Goal: Task Accomplishment & Management: Manage account settings

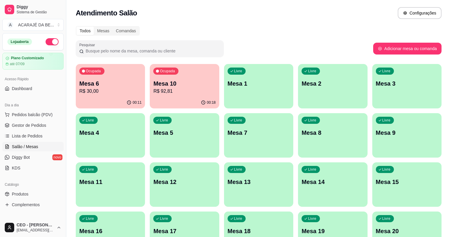
click at [174, 86] on p "Mesa 10" at bounding box center [184, 83] width 62 height 8
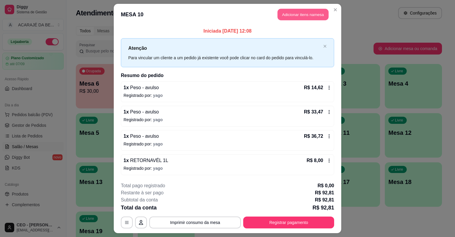
click at [303, 17] on button "Adicionar itens na mesa" at bounding box center [302, 15] width 51 height 12
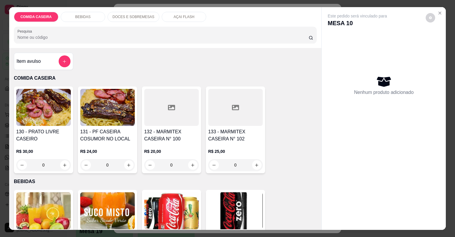
scroll to position [142, 0]
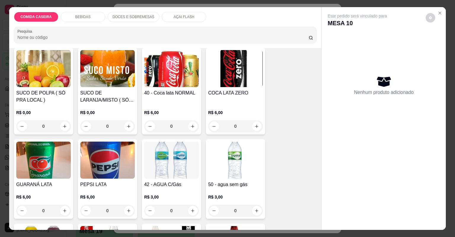
click at [120, 17] on p "DOCES E SOBREMESAS" at bounding box center [133, 17] width 42 height 5
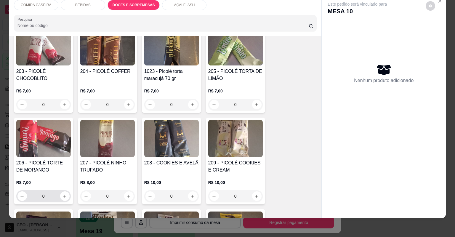
scroll to position [1014, 0]
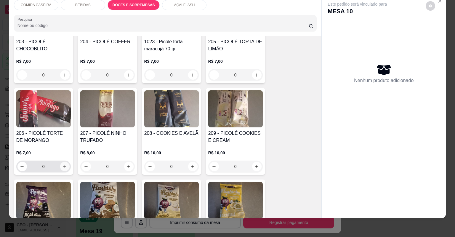
click at [62, 164] on icon "increase-product-quantity" at bounding box center [64, 166] width 4 height 4
type input "1"
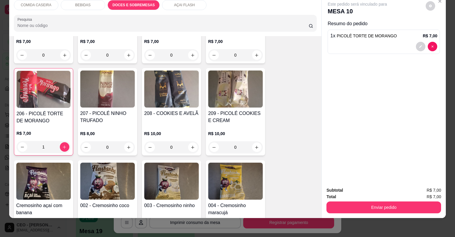
scroll to position [1038, 0]
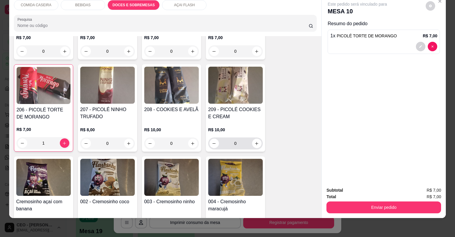
click at [241, 146] on input "0" at bounding box center [235, 143] width 33 height 12
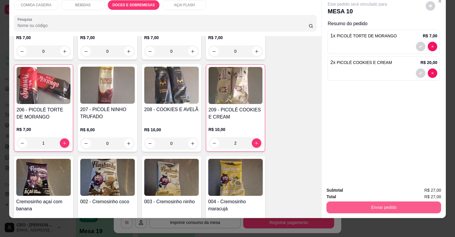
type input "2"
click at [344, 207] on button "Enviar pedido" at bounding box center [383, 207] width 115 height 12
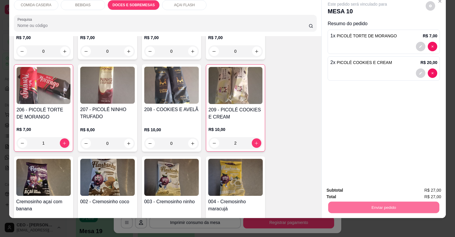
click at [347, 189] on button "Não registrar e enviar pedido" at bounding box center [365, 192] width 62 height 11
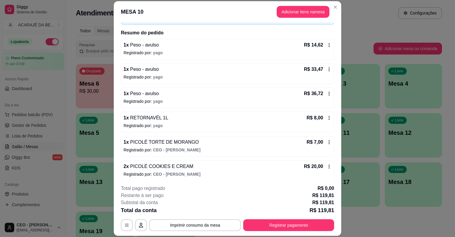
scroll to position [42, 0]
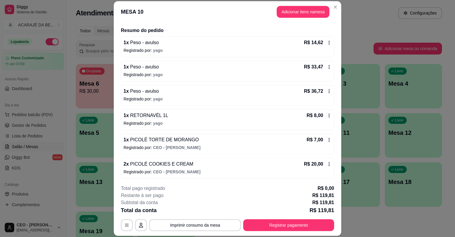
click at [328, 210] on div "**********" at bounding box center [227, 118] width 455 height 237
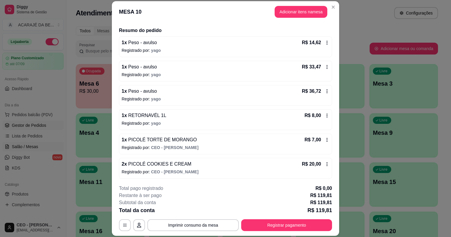
click at [21, 124] on span "Gestor de Pedidos" at bounding box center [29, 125] width 34 height 6
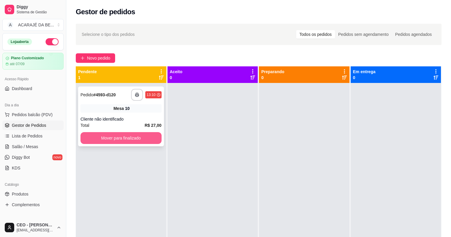
click at [115, 135] on button "Mover para finalizado" at bounding box center [120, 138] width 81 height 12
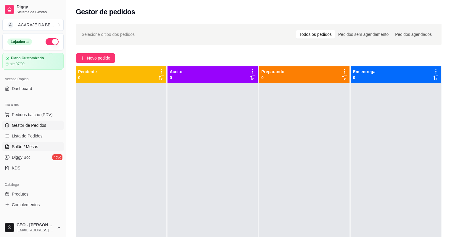
click at [30, 144] on span "Salão / Mesas" at bounding box center [25, 147] width 26 height 6
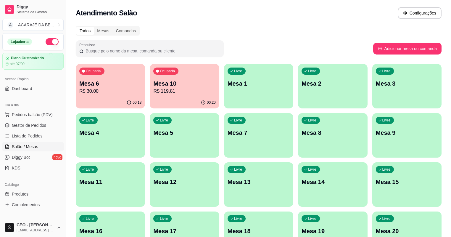
click at [166, 88] on p "R$ 119,81" at bounding box center [184, 91] width 62 height 7
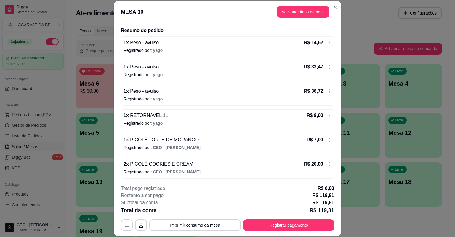
scroll to position [18, 0]
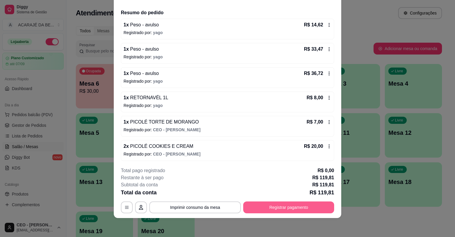
click at [297, 206] on button "Registrar pagamento" at bounding box center [288, 207] width 91 height 12
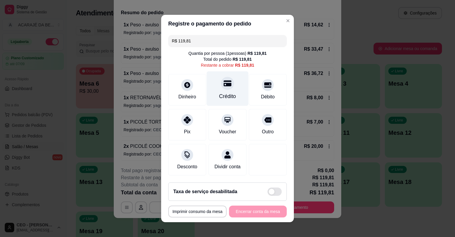
click at [236, 90] on div "Crédito" at bounding box center [228, 88] width 42 height 35
type input "R$ 0,00"
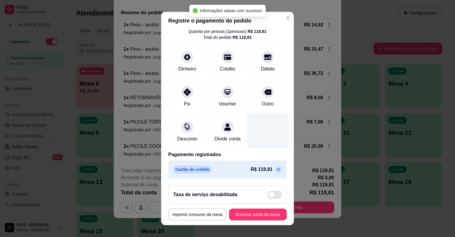
scroll to position [25, 0]
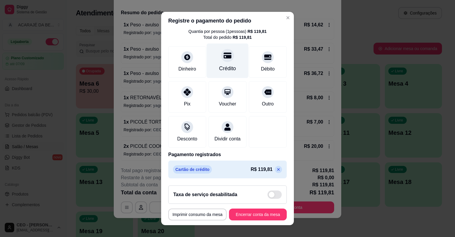
click at [227, 56] on div "Crédito" at bounding box center [228, 61] width 42 height 35
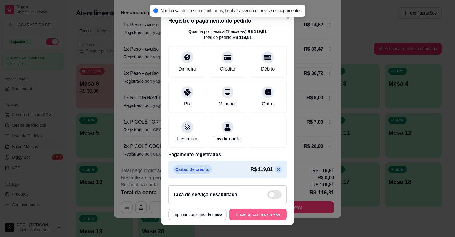
click at [246, 211] on button "Encerrar conta da mesa" at bounding box center [258, 214] width 58 height 12
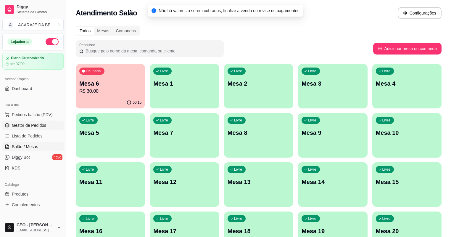
click at [24, 124] on span "Gestor de Pedidos" at bounding box center [29, 125] width 34 height 6
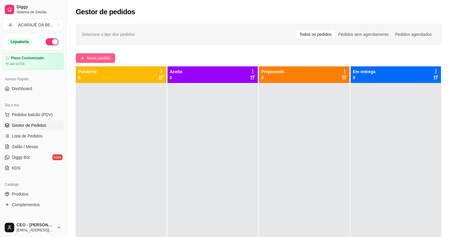
click at [105, 56] on span "Novo pedido" at bounding box center [98, 58] width 23 height 7
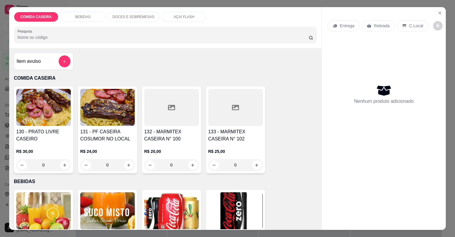
click at [220, 108] on div at bounding box center [235, 107] width 54 height 37
click at [222, 119] on div "Observações do cliente" at bounding box center [226, 127] width 175 height 44
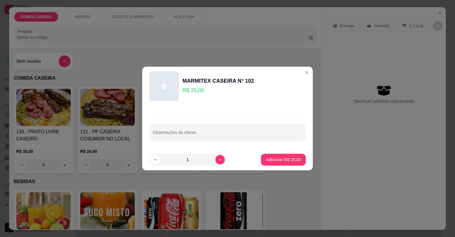
drag, startPoint x: 174, startPoint y: 115, endPoint x: 179, endPoint y: 150, distance: 35.0
click at [174, 115] on div "Observações do cliente" at bounding box center [227, 127] width 170 height 43
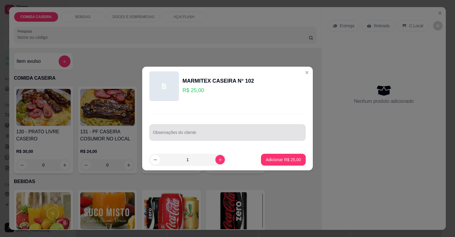
click at [184, 130] on div at bounding box center [227, 132] width 149 height 12
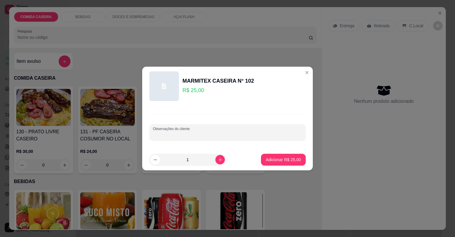
paste input "Feijão tropeiro , arroz branco , macarrão alho e olho , purê de aipim , salada …"
type input "Feijão tropeiro , arroz branco , macarrão alho e olho , purê de aipim , salada …"
click at [279, 161] on p "Adicionar R$ 25,00" at bounding box center [283, 160] width 34 height 6
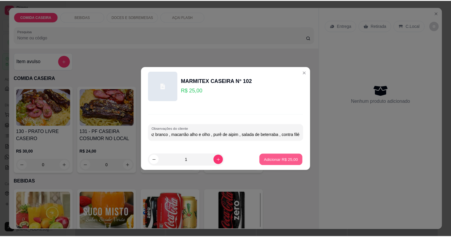
scroll to position [0, 0]
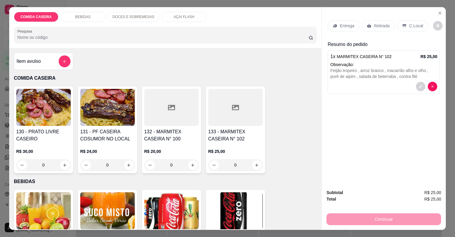
click at [367, 25] on icon at bounding box center [369, 26] width 4 height 4
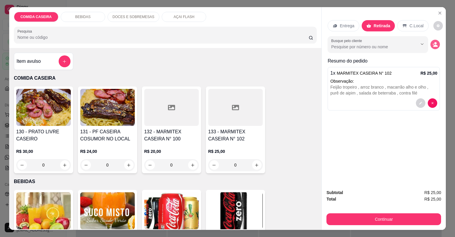
click at [434, 43] on circle "decrease-product-quantity" at bounding box center [435, 43] width 2 height 2
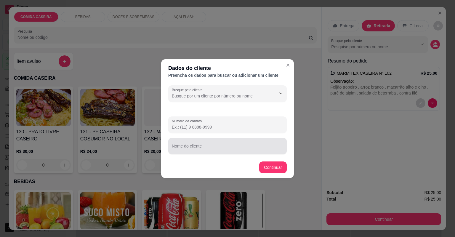
click at [202, 142] on div at bounding box center [227, 146] width 111 height 12
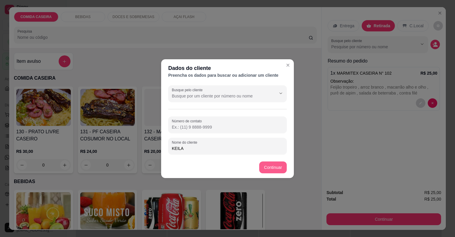
type input "KEILA"
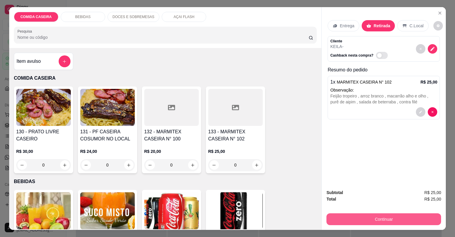
click at [393, 220] on button "Continuar" at bounding box center [383, 219] width 115 height 12
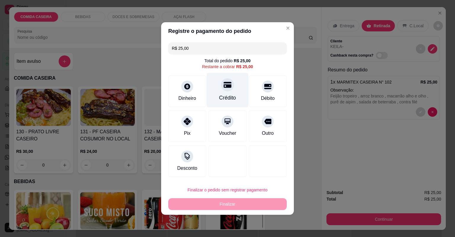
click at [229, 92] on div "Crédito" at bounding box center [228, 90] width 42 height 35
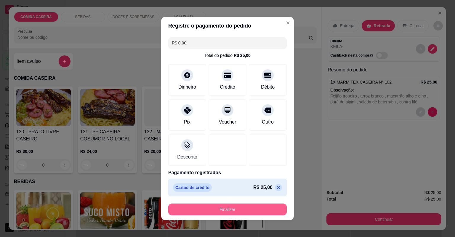
click at [252, 212] on button "Finalizar" at bounding box center [227, 209] width 118 height 12
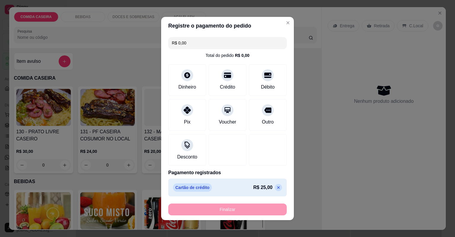
type input "-R$ 25,00"
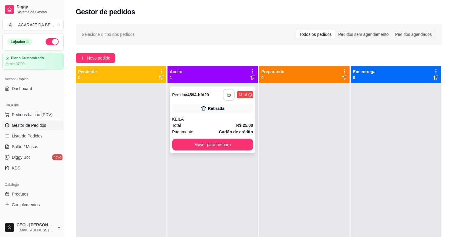
click at [230, 96] on button "button" at bounding box center [229, 95] width 12 height 12
click at [229, 124] on div "Total R$ 25,00" at bounding box center [212, 125] width 81 height 7
click at [228, 93] on icon "button" at bounding box center [229, 95] width 4 height 4
click at [204, 149] on button "Mover para preparo" at bounding box center [212, 145] width 81 height 12
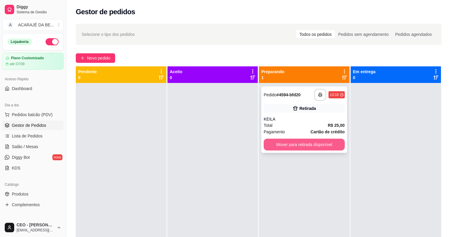
click at [292, 144] on button "Mover para retirada disponível" at bounding box center [304, 145] width 81 height 12
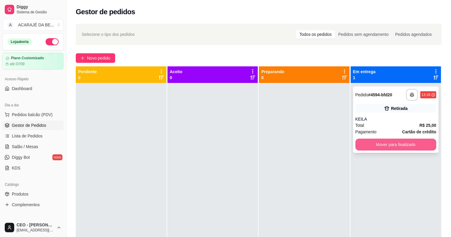
click at [389, 144] on button "Mover para finalizado" at bounding box center [395, 145] width 81 height 12
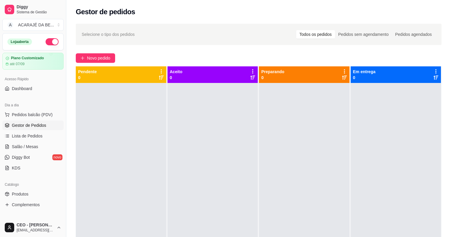
click at [142, 111] on div at bounding box center [121, 201] width 91 height 237
click at [212, 108] on div at bounding box center [213, 201] width 91 height 237
click at [93, 59] on span "Novo pedido" at bounding box center [98, 58] width 23 height 7
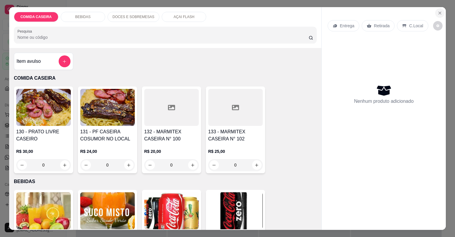
click at [442, 12] on button "Close" at bounding box center [439, 12] width 9 height 9
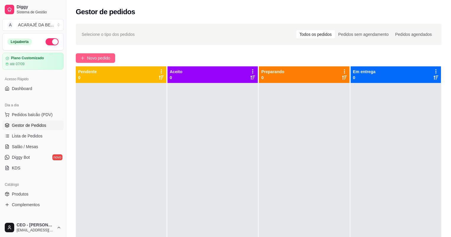
click at [91, 57] on span "Novo pedido" at bounding box center [98, 58] width 23 height 7
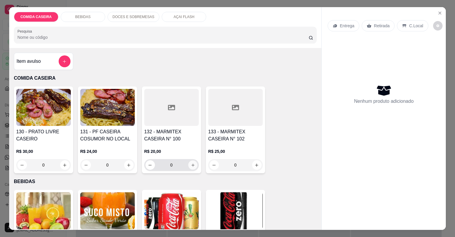
click at [192, 167] on icon "increase-product-quantity" at bounding box center [192, 165] width 4 height 4
type input "1"
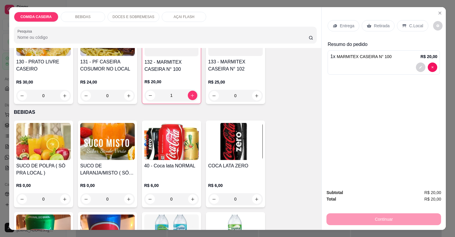
scroll to position [118, 0]
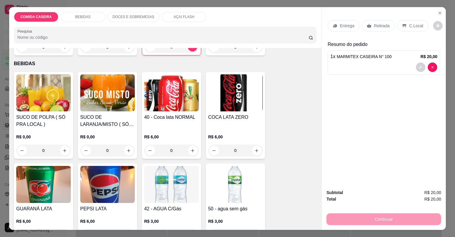
click at [56, 103] on img at bounding box center [43, 92] width 54 height 37
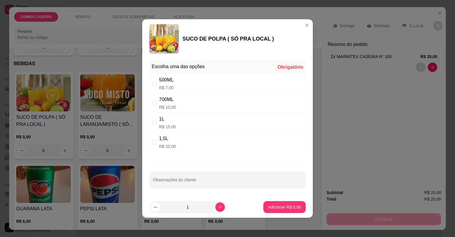
click at [199, 80] on div "500ML R$ 7,00" at bounding box center [227, 84] width 156 height 20
radio input "true"
click at [287, 208] on p "Adicionar R$ 7,00" at bounding box center [284, 207] width 33 height 6
type input "1"
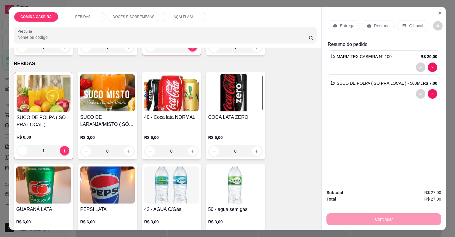
click at [374, 27] on p "Retirada" at bounding box center [381, 26] width 16 height 6
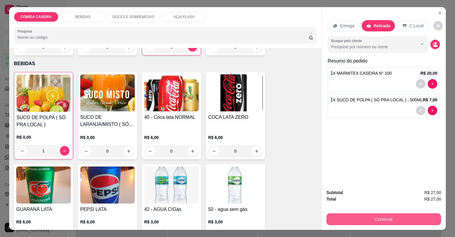
click at [396, 221] on button "Continuar" at bounding box center [383, 219] width 115 height 12
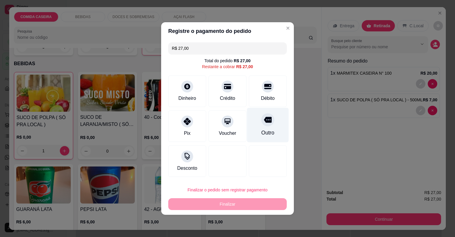
click at [265, 127] on div "Outro" at bounding box center [268, 125] width 42 height 35
type input "R$ 0,00"
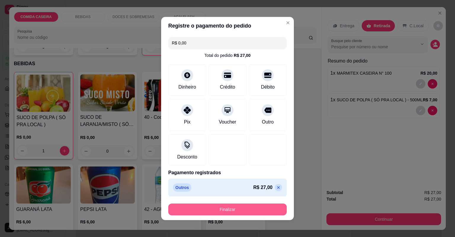
click at [260, 207] on button "Finalizar" at bounding box center [227, 209] width 118 height 12
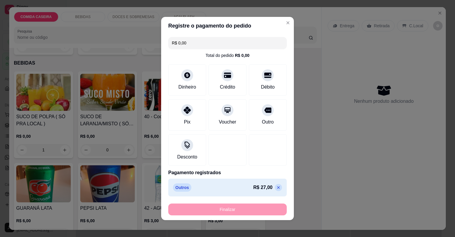
type input "0"
type input "-R$ 27,00"
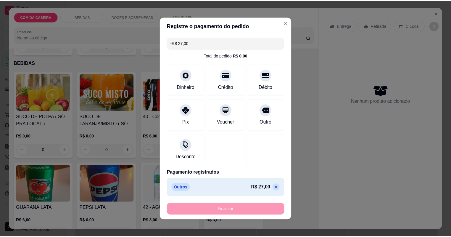
scroll to position [118, 0]
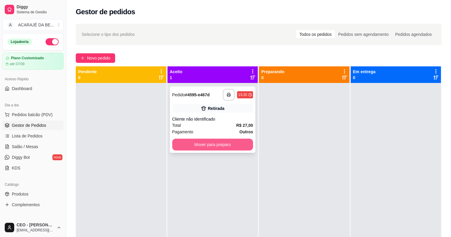
click at [231, 144] on button "Mover para preparo" at bounding box center [212, 145] width 81 height 12
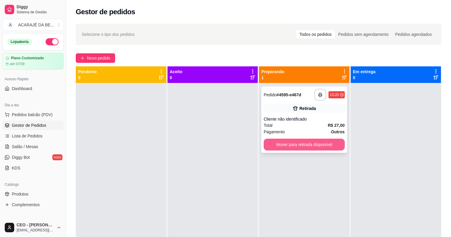
click at [276, 146] on button "Mover para retirada disponível" at bounding box center [304, 145] width 81 height 12
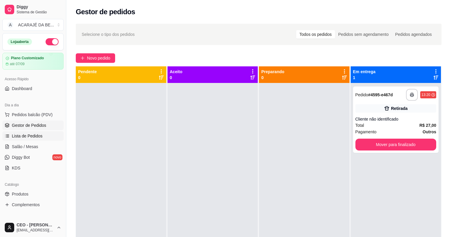
click at [38, 134] on span "Lista de Pedidos" at bounding box center [27, 136] width 31 height 6
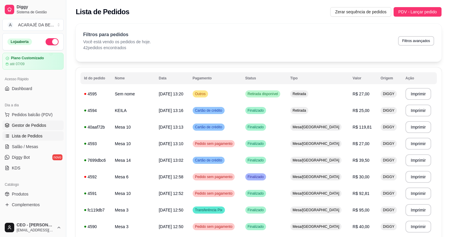
click at [17, 124] on span "Gestor de Pedidos" at bounding box center [29, 125] width 34 height 6
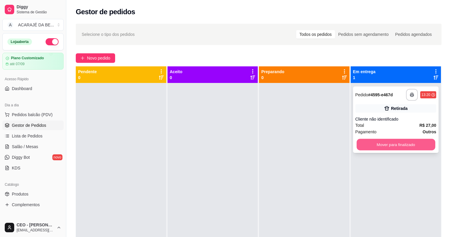
click at [402, 146] on button "Mover para finalizado" at bounding box center [396, 145] width 78 height 12
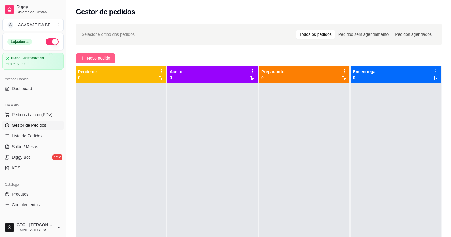
click at [98, 59] on span "Novo pedido" at bounding box center [98, 58] width 23 height 7
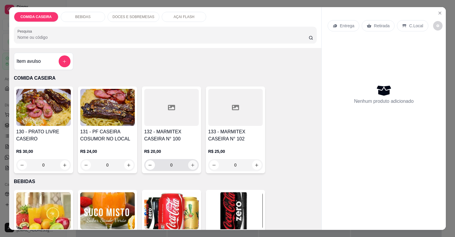
click at [188, 166] on button "increase-product-quantity" at bounding box center [192, 164] width 9 height 9
type input "1"
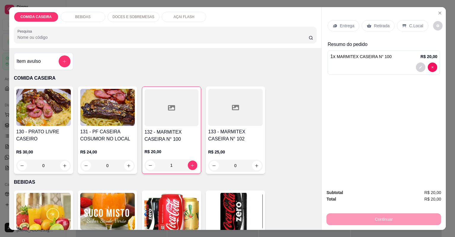
click at [371, 26] on div "Retirada" at bounding box center [377, 25] width 33 height 11
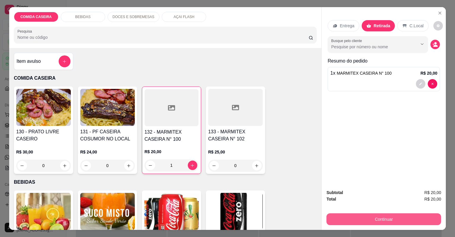
click at [374, 222] on button "Continuar" at bounding box center [383, 219] width 115 height 12
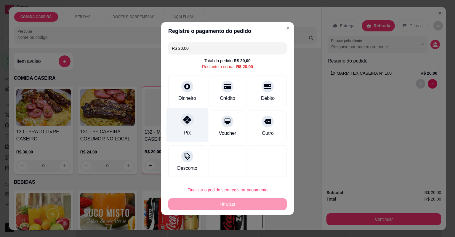
click at [196, 134] on div "Pix" at bounding box center [187, 125] width 42 height 35
type input "R$ 0,00"
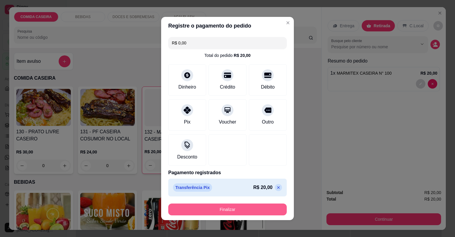
click at [230, 207] on button "Finalizar" at bounding box center [227, 209] width 118 height 12
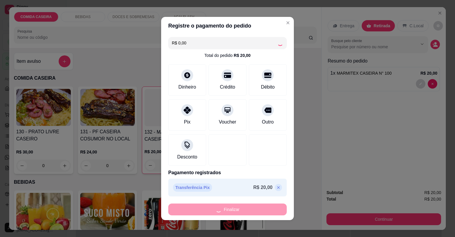
type input "0"
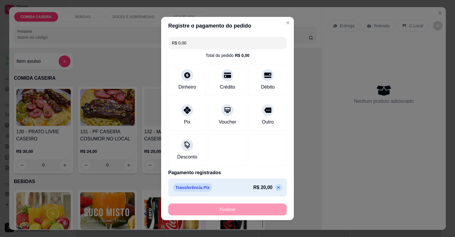
type input "-R$ 20,00"
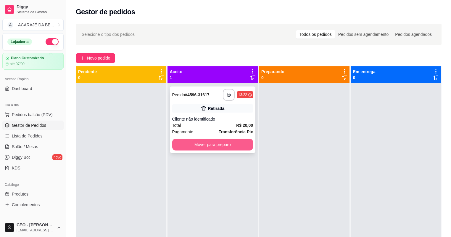
click at [222, 144] on button "Mover para preparo" at bounding box center [212, 145] width 81 height 12
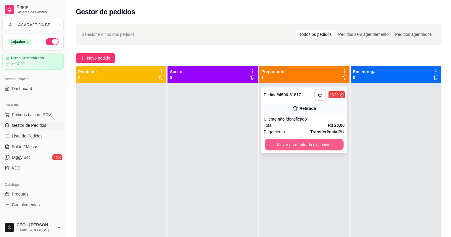
click at [309, 147] on button "Mover para retirada disponível" at bounding box center [304, 145] width 78 height 12
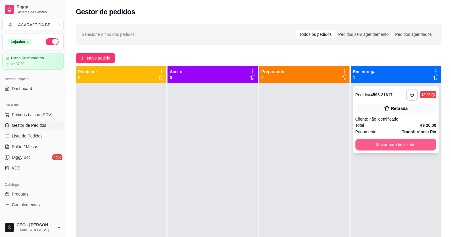
click at [387, 143] on button "Mover para finalizado" at bounding box center [395, 145] width 81 height 12
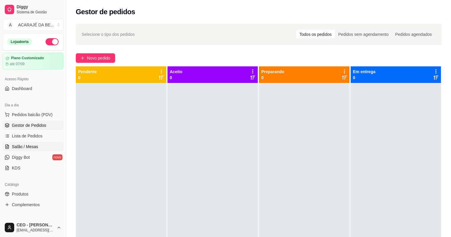
click at [22, 145] on span "Salão / Mesas" at bounding box center [25, 147] width 26 height 6
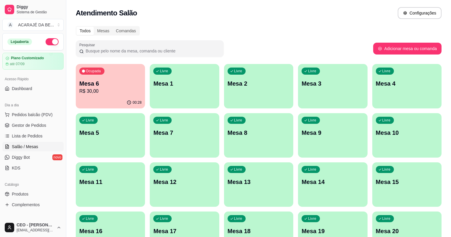
click at [376, 84] on p "Mesa 4" at bounding box center [407, 83] width 62 height 8
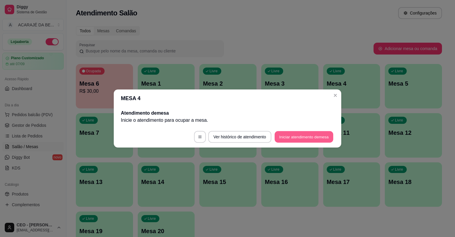
click at [284, 136] on button "Iniciar atendimento de mesa" at bounding box center [303, 137] width 59 height 12
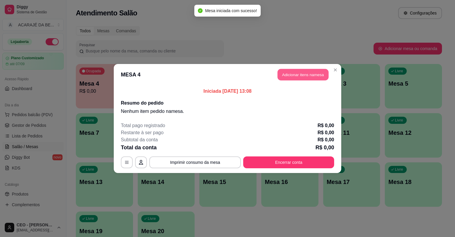
click at [298, 75] on button "Adicionar itens na mesa" at bounding box center [302, 75] width 51 height 12
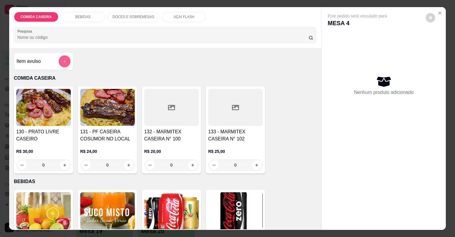
click at [64, 57] on button "add-separate-item" at bounding box center [65, 61] width 12 height 12
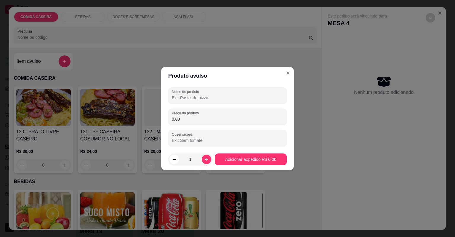
click at [200, 96] on input "Nome do produto" at bounding box center [227, 98] width 111 height 6
drag, startPoint x: 187, startPoint y: 97, endPoint x: 150, endPoint y: 108, distance: 38.3
click at [150, 108] on div "Produto avulso Nome do produto PESO Preço do produto 0,00 Observações 1 Adicion…" at bounding box center [227, 118] width 455 height 237
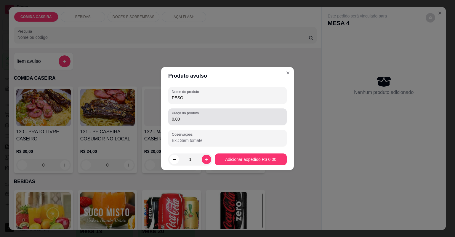
type input "PESO"
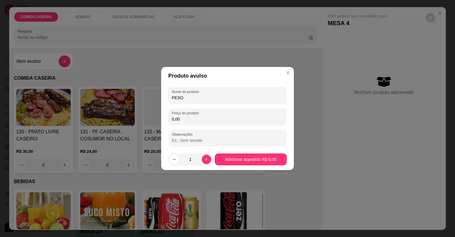
click at [188, 120] on input "0,00" at bounding box center [227, 119] width 111 height 6
type input "21,12"
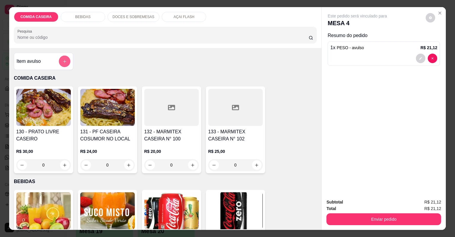
click at [65, 59] on icon "add-separate-item" at bounding box center [64, 61] width 4 height 4
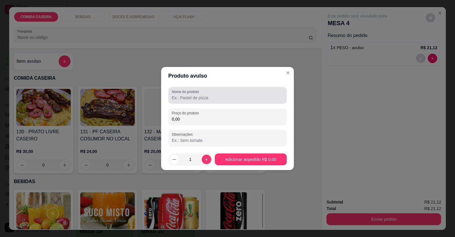
click at [180, 97] on input "Nome do produto" at bounding box center [227, 98] width 111 height 6
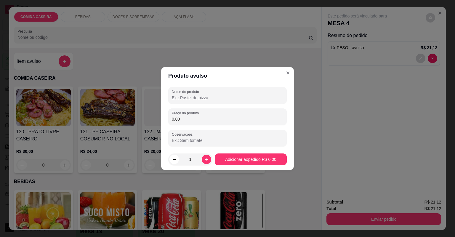
paste input "PESO"
type input "PESO"
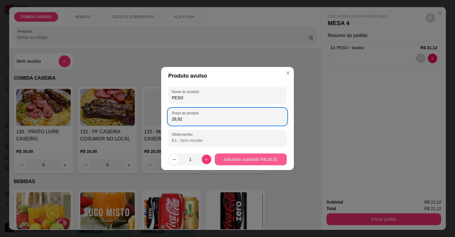
type input "28,92"
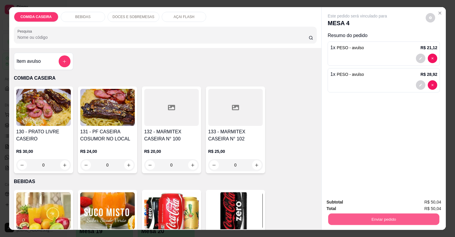
click at [383, 221] on button "Enviar pedido" at bounding box center [383, 219] width 111 height 12
click at [371, 204] on button "Não registrar e enviar pedido" at bounding box center [365, 204] width 62 height 11
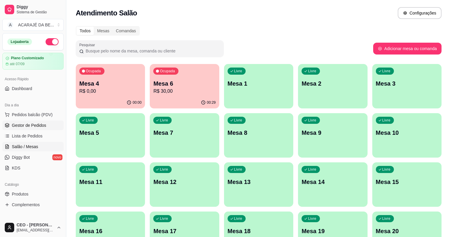
click at [31, 127] on span "Gestor de Pedidos" at bounding box center [29, 125] width 34 height 6
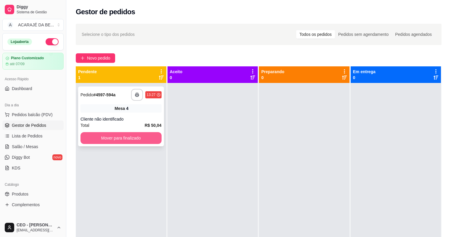
click at [91, 136] on button "Mover para finalizado" at bounding box center [120, 138] width 81 height 12
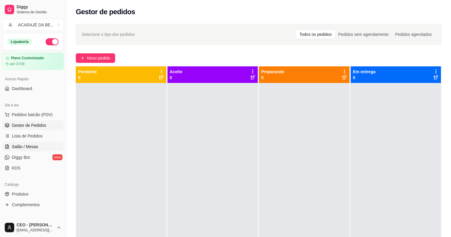
click at [27, 142] on link "Salão / Mesas" at bounding box center [32, 146] width 61 height 9
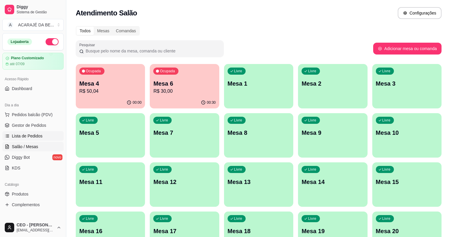
click at [35, 134] on span "Lista de Pedidos" at bounding box center [27, 136] width 31 height 6
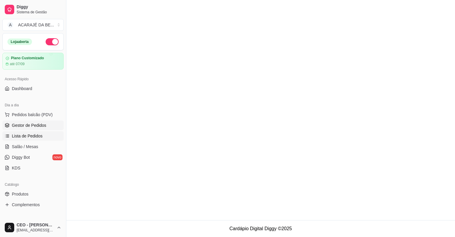
click at [34, 128] on link "Gestor de Pedidos" at bounding box center [32, 124] width 61 height 9
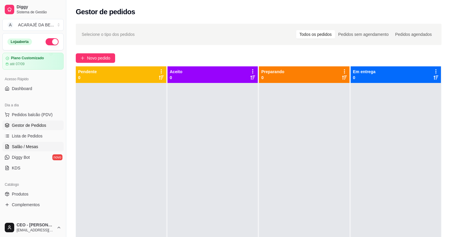
click at [31, 144] on span "Salão / Mesas" at bounding box center [25, 147] width 26 height 6
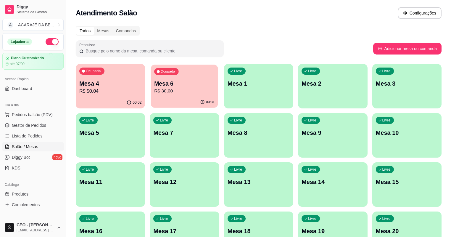
click at [162, 84] on p "Mesa 6" at bounding box center [184, 84] width 60 height 8
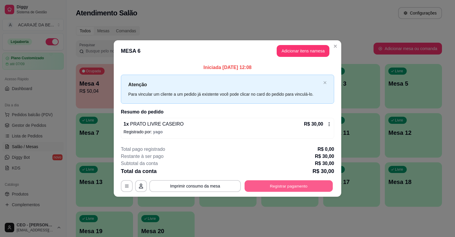
click at [308, 187] on button "Registrar pagamento" at bounding box center [288, 186] width 88 height 12
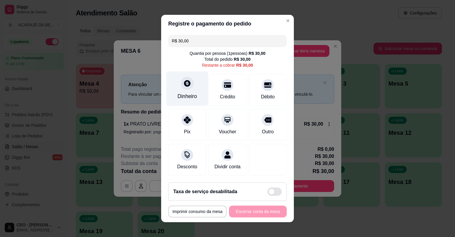
click at [183, 96] on div "Dinheiro" at bounding box center [187, 96] width 20 height 8
click at [183, 96] on div "Quantia recebida 0,00 Quantia à ser cobrada R$ 30,00" at bounding box center [227, 113] width 136 height 35
type input "R$ 0,00"
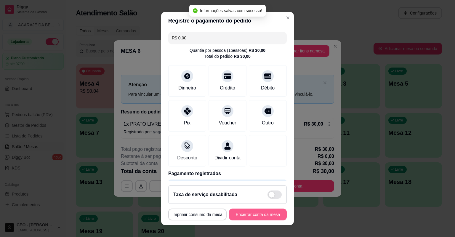
click at [266, 215] on button "Encerrar conta da mesa" at bounding box center [258, 214] width 58 height 12
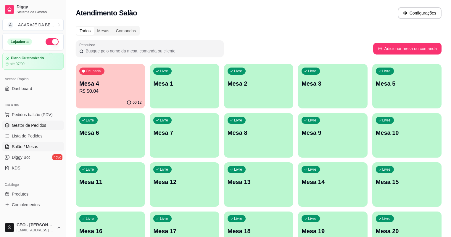
click at [34, 124] on span "Gestor de Pedidos" at bounding box center [29, 125] width 34 height 6
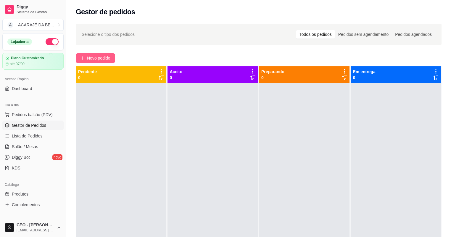
click at [98, 58] on span "Novo pedido" at bounding box center [98, 58] width 23 height 7
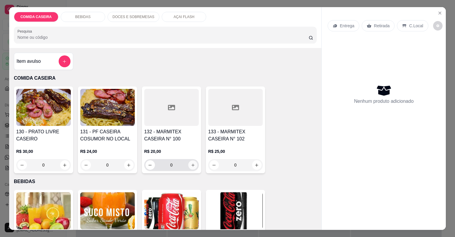
click at [192, 165] on icon "increase-product-quantity" at bounding box center [192, 165] width 4 height 4
type input "1"
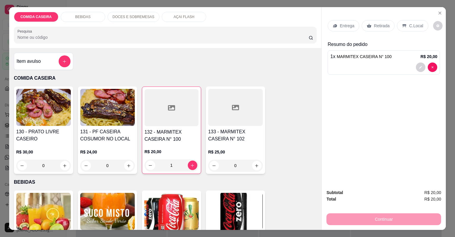
click at [49, 63] on div "Item avulso" at bounding box center [44, 61] width 54 height 12
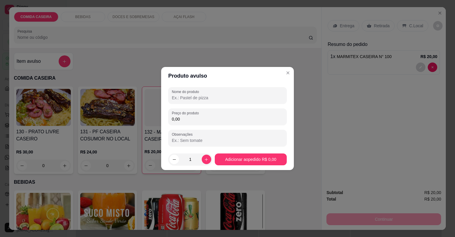
click at [229, 99] on input "Nome do produto" at bounding box center [227, 98] width 111 height 6
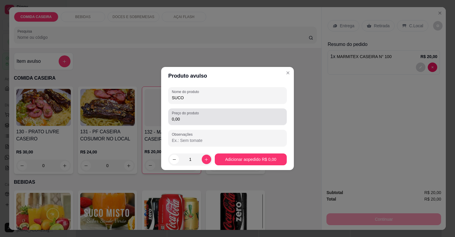
type input "SUCO"
click at [222, 120] on input "0,00" at bounding box center [227, 119] width 111 height 6
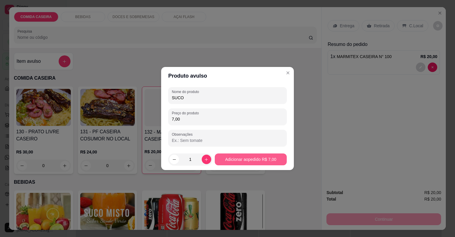
type input "7,00"
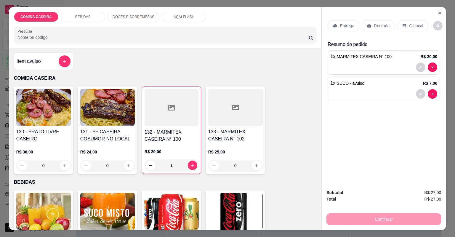
drag, startPoint x: 375, startPoint y: 25, endPoint x: 368, endPoint y: 32, distance: 9.9
click at [374, 25] on p "Retirada" at bounding box center [381, 26] width 16 height 6
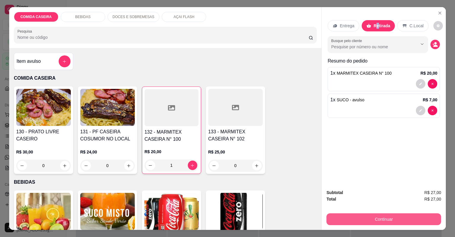
click at [420, 221] on button "Continuar" at bounding box center [383, 219] width 115 height 12
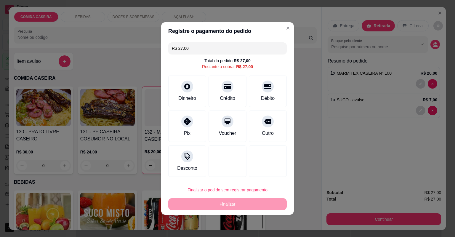
click at [270, 97] on div "Débito" at bounding box center [268, 98] width 14 height 7
type input "R$ 0,00"
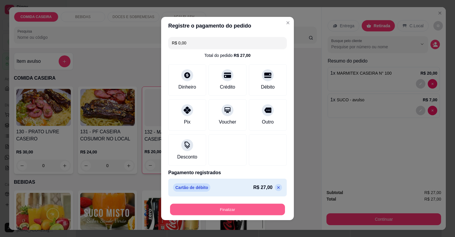
click at [245, 208] on button "Finalizar" at bounding box center [227, 210] width 115 height 12
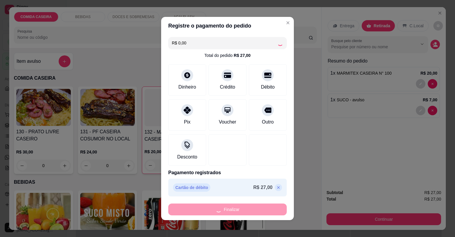
type input "0"
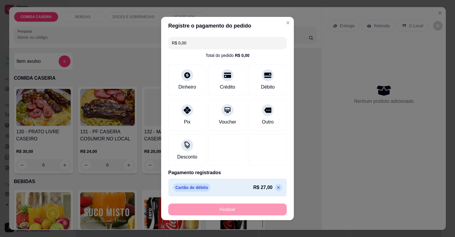
type input "-R$ 27,00"
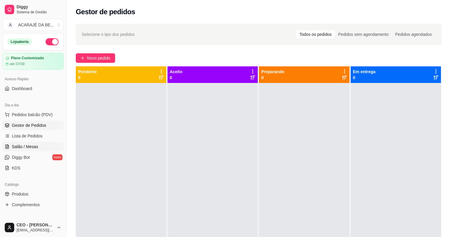
click at [31, 144] on span "Salão / Mesas" at bounding box center [25, 147] width 26 height 6
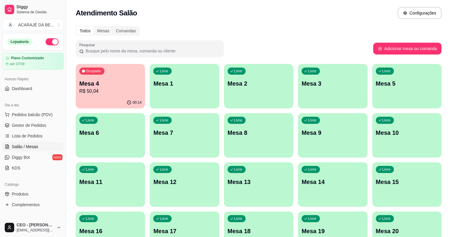
click at [111, 99] on div "00:14" at bounding box center [110, 103] width 69 height 12
click at [111, 99] on body "Diggy Sistema de Gestão A ACARAJÉ DA BE ... Loja aberta Plano Customizado até 0…" at bounding box center [225, 118] width 451 height 237
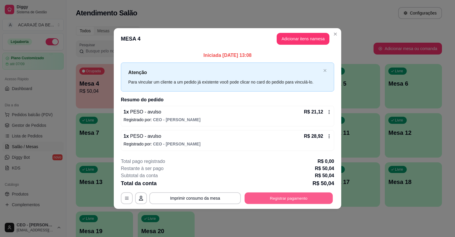
click at [260, 196] on button "Registrar pagamento" at bounding box center [288, 198] width 88 height 12
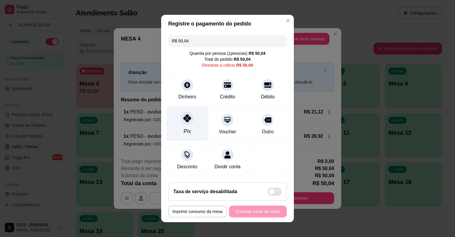
click at [180, 130] on div "Pix" at bounding box center [187, 123] width 42 height 35
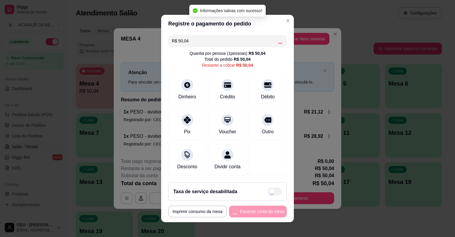
type input "R$ 0,00"
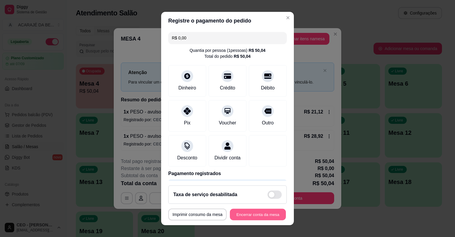
click at [265, 216] on button "Encerrar conta da mesa" at bounding box center [258, 215] width 56 height 12
click at [265, 216] on div "**********" at bounding box center [227, 214] width 118 height 12
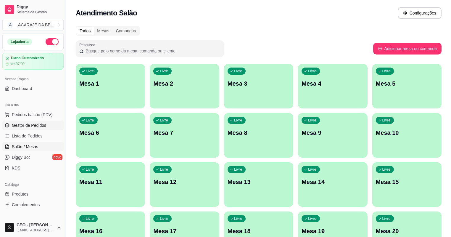
click at [40, 129] on link "Gestor de Pedidos" at bounding box center [32, 124] width 61 height 9
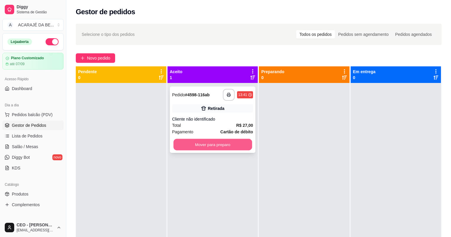
click at [228, 146] on button "Mover para preparo" at bounding box center [212, 145] width 78 height 12
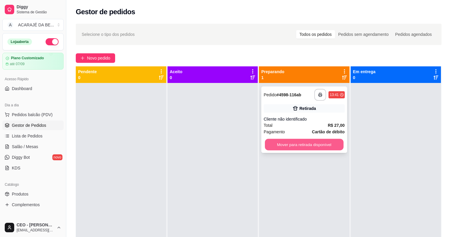
click at [286, 143] on button "Mover para retirada disponível" at bounding box center [304, 145] width 78 height 12
click at [286, 143] on div "Mover para retirada disponível" at bounding box center [304, 145] width 81 height 12
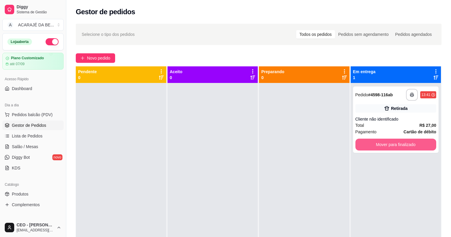
click at [410, 146] on button "Mover para finalizado" at bounding box center [395, 145] width 81 height 12
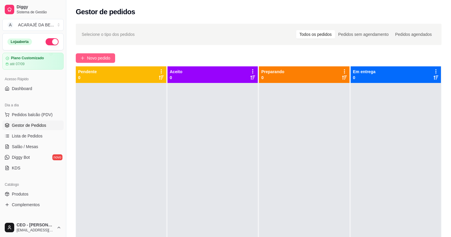
click at [95, 56] on span "Novo pedido" at bounding box center [98, 58] width 23 height 7
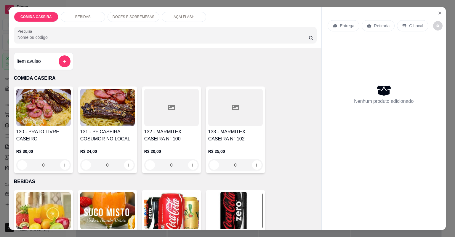
click at [232, 119] on div at bounding box center [235, 107] width 54 height 37
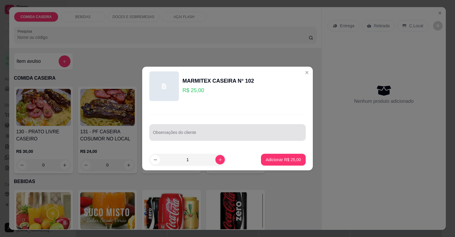
click at [225, 131] on div at bounding box center [227, 132] width 149 height 12
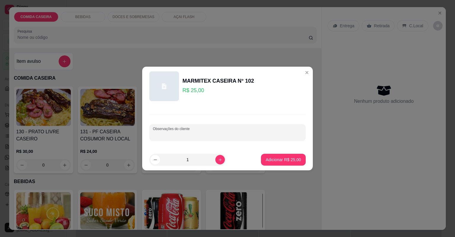
click at [211, 136] on input "Observações do cliente" at bounding box center [227, 135] width 149 height 6
paste input "PESO"
type input "P"
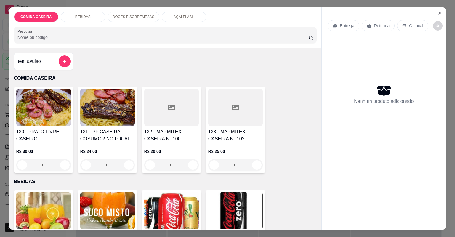
click at [186, 110] on div at bounding box center [171, 107] width 54 height 37
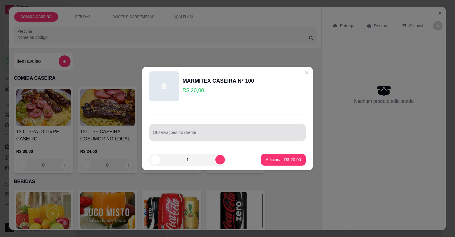
click at [225, 134] on input "Observações do cliente" at bounding box center [227, 135] width 149 height 6
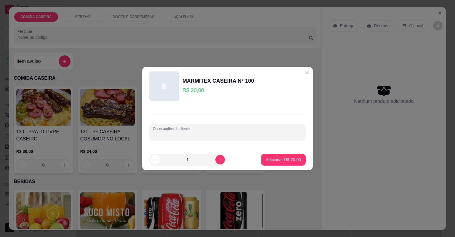
paste input "[PERSON_NAME] de caldo Corvina"
paste input "Beterraba Alface tomate"
type input "[PERSON_NAME] de caldo Corvina Beterraba Alface tomate"
click at [294, 162] on p "Adicionar R$ 20,00" at bounding box center [283, 160] width 34 height 6
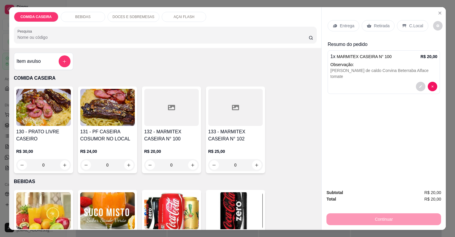
click at [343, 25] on p "Entrega" at bounding box center [346, 26] width 15 height 6
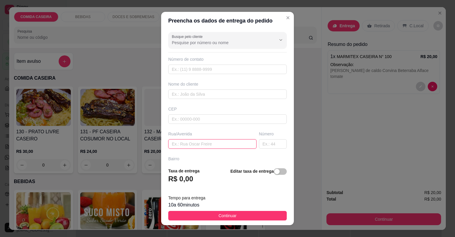
click at [208, 144] on input "text" at bounding box center [212, 143] width 88 height 9
paste input "🗣 Rua 👉 ROTARY Bairro 👉CENTRO 🏠[GEOGRAPHIC_DATA] 👉ROSA e BRANCA Portão 👉 BRANCO…"
type input "🗣 Rua 👉 ROTARY Bairro 👉CENTRO 🏠[GEOGRAPHIC_DATA] 👉ROSA e BRANCA Portão 👉 BRANCO…"
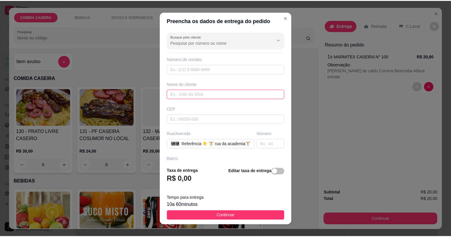
scroll to position [0, 0]
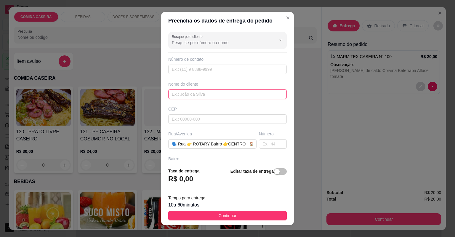
click at [222, 92] on input "text" at bounding box center [227, 93] width 118 height 9
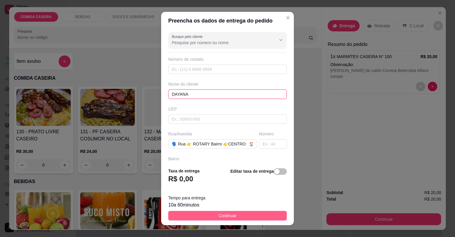
type input "DAYANA"
click at [208, 215] on button "Continuar" at bounding box center [227, 215] width 118 height 9
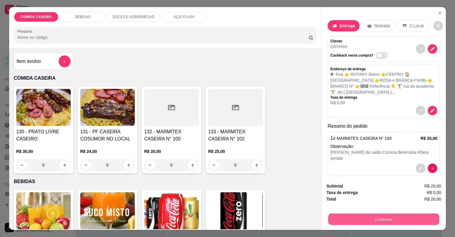
click at [339, 218] on button "Continuar" at bounding box center [383, 219] width 111 height 12
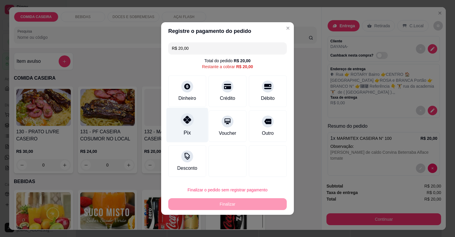
click at [188, 133] on div "Pix" at bounding box center [186, 133] width 7 height 8
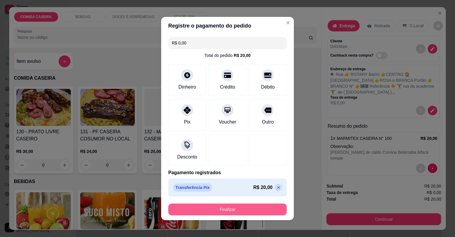
click at [246, 210] on button "Finalizar" at bounding box center [227, 209] width 118 height 12
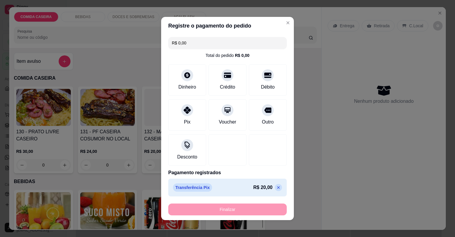
type input "-R$ 20,00"
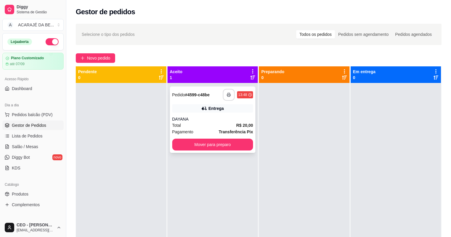
click at [229, 94] on icon "button" at bounding box center [229, 95] width 4 height 4
click at [211, 144] on button "Mover para preparo" at bounding box center [212, 145] width 78 height 12
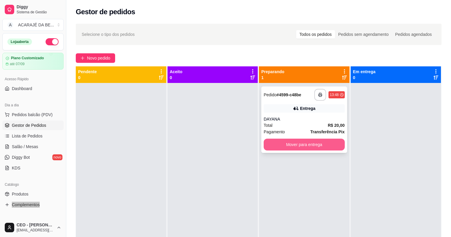
click at [289, 144] on button "Mover para entrega" at bounding box center [304, 145] width 81 height 12
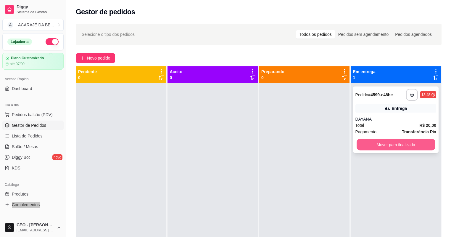
click at [368, 146] on button "Mover para finalizado" at bounding box center [396, 145] width 78 height 12
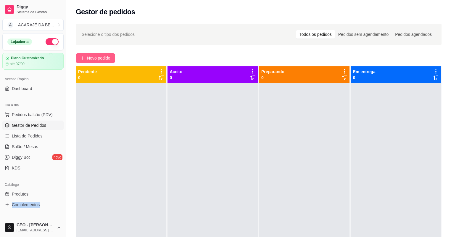
click at [107, 58] on span "Novo pedido" at bounding box center [98, 58] width 23 height 7
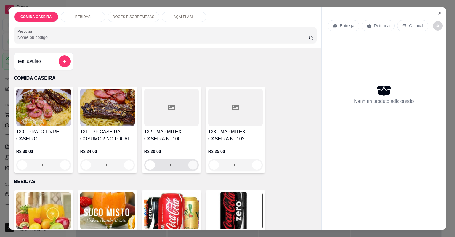
click at [191, 163] on icon "increase-product-quantity" at bounding box center [192, 165] width 4 height 4
type input "1"
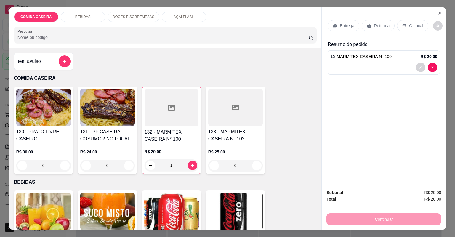
click at [378, 28] on p "Retirada" at bounding box center [381, 26] width 16 height 6
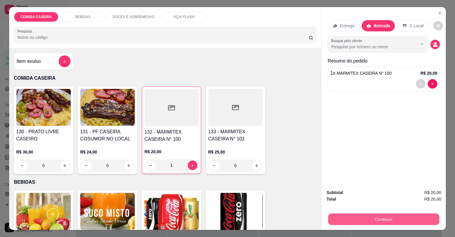
click at [371, 218] on button "Continuar" at bounding box center [383, 219] width 111 height 12
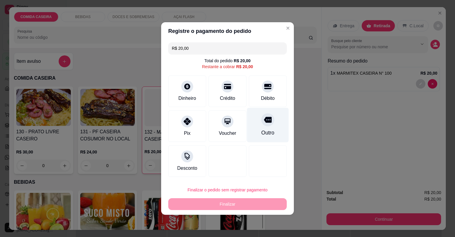
click at [249, 124] on div "Outro" at bounding box center [268, 125] width 42 height 35
type input "R$ 0,00"
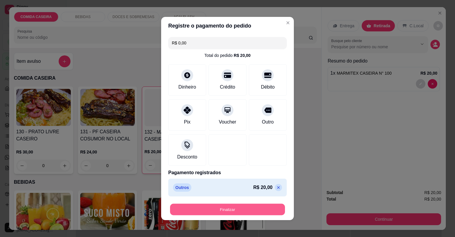
click at [249, 207] on button "Finalizar" at bounding box center [227, 210] width 115 height 12
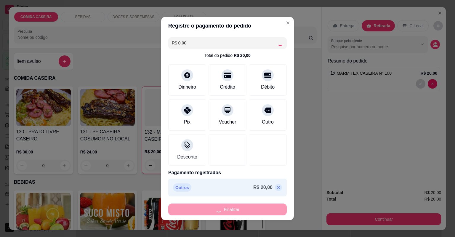
type input "0"
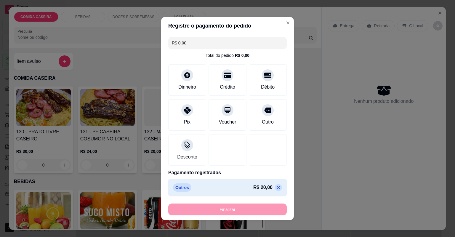
type input "-R$ 20,00"
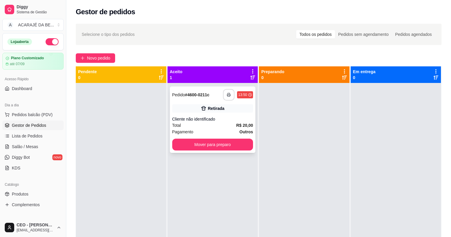
click at [228, 91] on button "button" at bounding box center [229, 95] width 12 height 12
click at [116, 176] on div at bounding box center [121, 201] width 91 height 237
click at [225, 143] on button "Mover para preparo" at bounding box center [212, 145] width 78 height 12
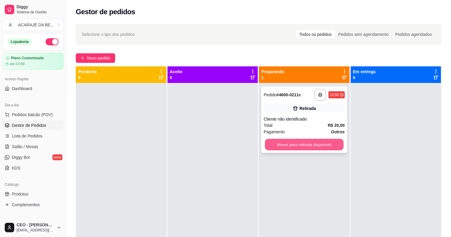
click at [321, 143] on button "Mover para retirada disponível" at bounding box center [304, 145] width 78 height 12
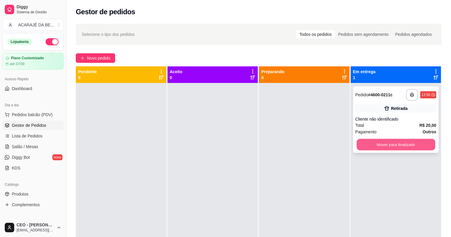
click at [394, 143] on button "Mover para finalizado" at bounding box center [396, 145] width 78 height 12
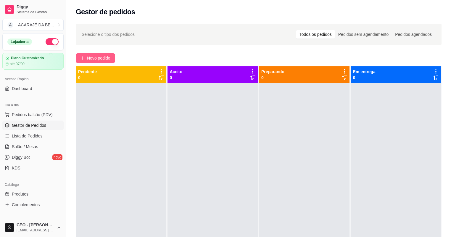
click at [104, 59] on span "Novo pedido" at bounding box center [98, 58] width 23 height 7
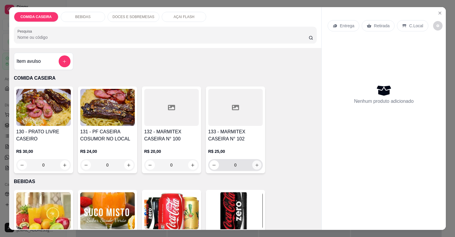
click at [256, 166] on icon "increase-product-quantity" at bounding box center [256, 165] width 4 height 4
type input "1"
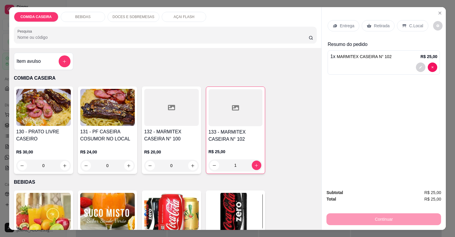
click at [44, 65] on div "Item avulso" at bounding box center [44, 61] width 54 height 12
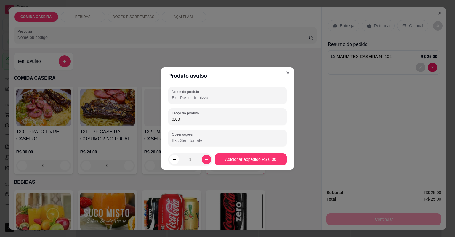
click at [214, 99] on input "Nome do produto" at bounding box center [227, 98] width 111 height 6
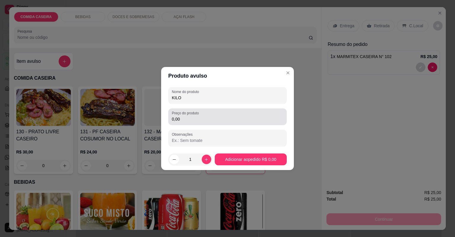
type input "KILO"
click at [226, 119] on input "0,00" at bounding box center [227, 119] width 111 height 6
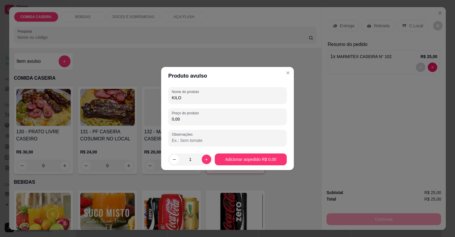
click at [226, 119] on input "0,00" at bounding box center [227, 119] width 111 height 6
type input "5,00"
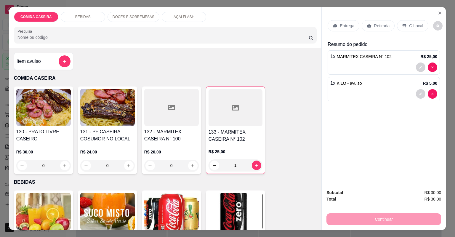
click at [384, 27] on p "Retirada" at bounding box center [381, 26] width 16 height 6
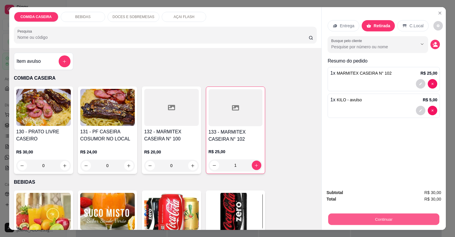
click at [406, 221] on button "Continuar" at bounding box center [383, 219] width 111 height 12
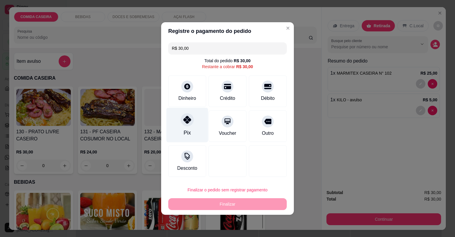
click at [192, 129] on div "Pix" at bounding box center [187, 125] width 42 height 35
type input "R$ 0,00"
click at [192, 129] on div "Pix" at bounding box center [187, 125] width 42 height 35
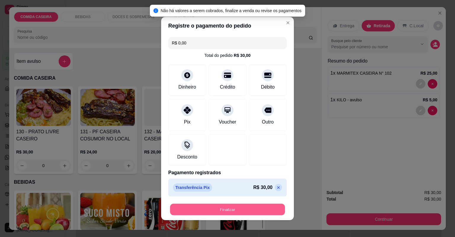
click at [244, 205] on button "Finalizar" at bounding box center [227, 210] width 115 height 12
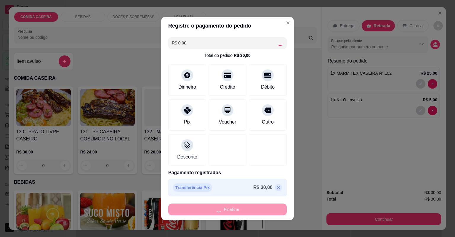
type input "0"
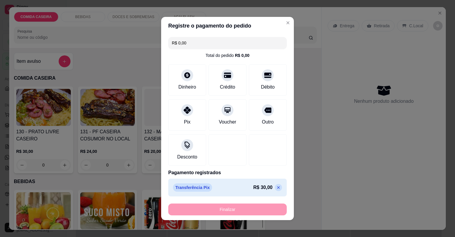
type input "-R$ 30,00"
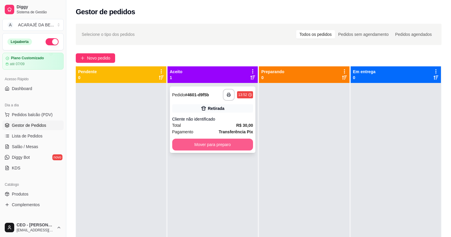
click at [246, 139] on button "Mover para preparo" at bounding box center [212, 145] width 81 height 12
click at [242, 147] on button "Mover para preparo" at bounding box center [212, 145] width 81 height 12
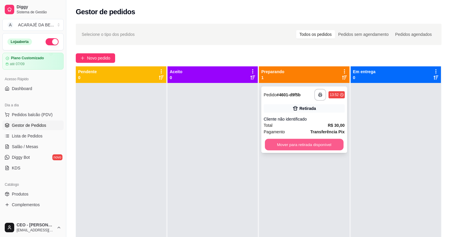
click at [296, 149] on button "Mover para retirada disponível" at bounding box center [304, 145] width 78 height 12
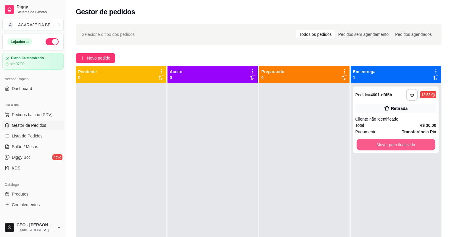
click at [399, 146] on button "Mover para finalizado" at bounding box center [396, 145] width 78 height 12
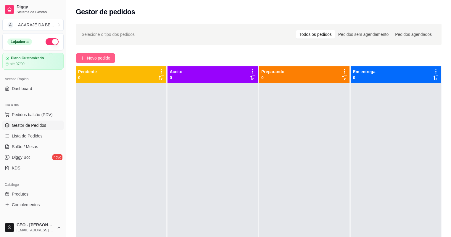
click at [102, 56] on span "Novo pedido" at bounding box center [98, 58] width 23 height 7
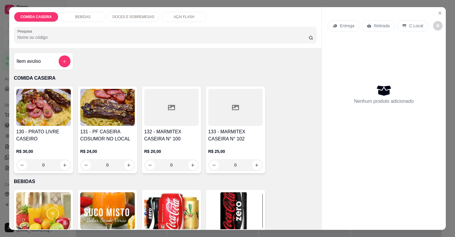
click at [186, 115] on div at bounding box center [171, 107] width 54 height 37
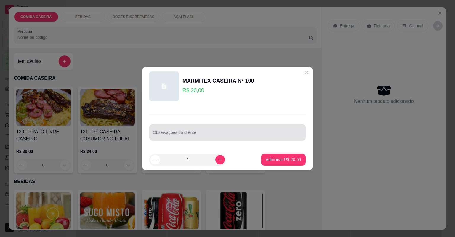
click at [220, 131] on div at bounding box center [227, 132] width 149 height 12
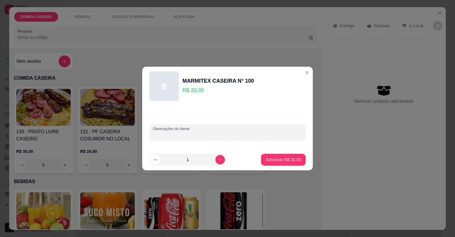
paste input "Feijão tropeiro, arroz, fígado, vinagrete"
type input "Feijão tropeiro, arroz, fígado, vinagrete FAROFA"
click at [289, 159] on p "Adicionar R$ 20,00" at bounding box center [283, 160] width 34 height 6
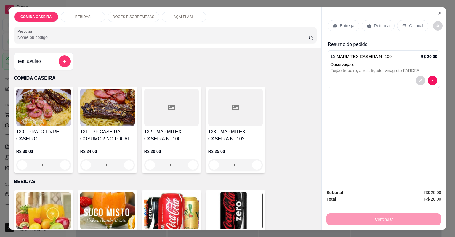
click at [347, 27] on p "Entrega" at bounding box center [346, 26] width 15 height 6
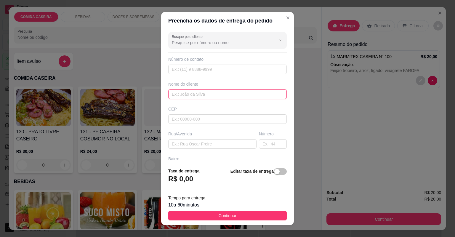
drag, startPoint x: 211, startPoint y: 97, endPoint x: 214, endPoint y: 95, distance: 4.0
click at [212, 97] on input "text" at bounding box center [227, 93] width 118 height 9
type input "FATINHA"
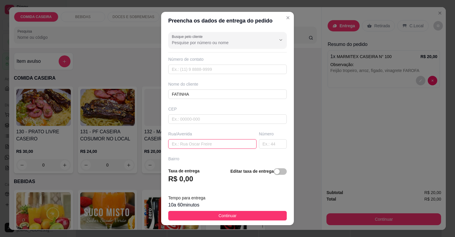
click at [219, 144] on input "text" at bounding box center [212, 143] width 88 height 9
type input "CASA DE FATINHA"
click at [229, 215] on span "Continuar" at bounding box center [227, 215] width 18 height 7
